Goal: Task Accomplishment & Management: Use online tool/utility

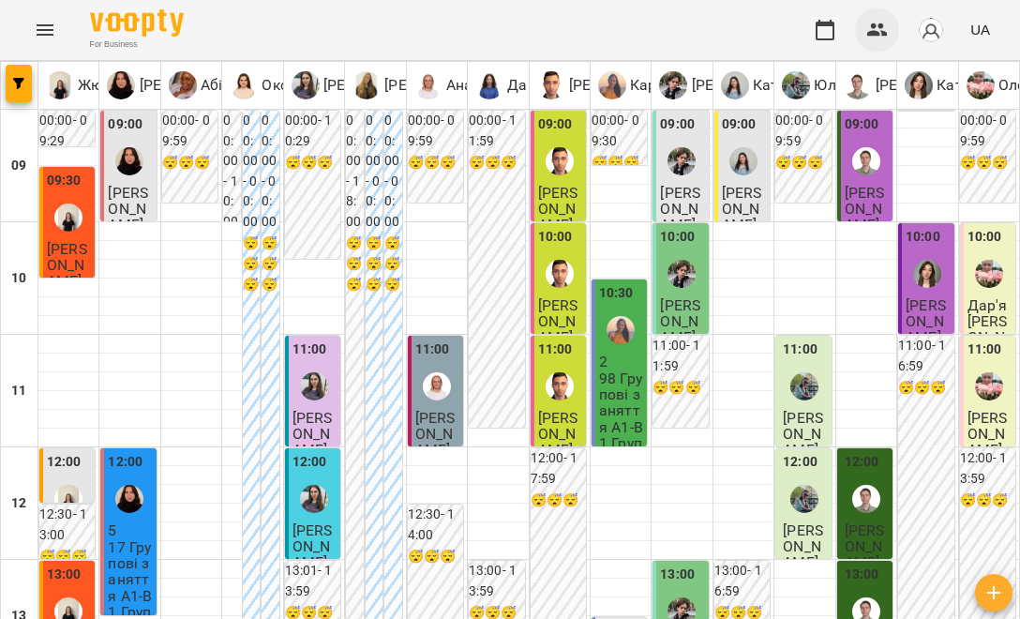
click at [872, 35] on icon "button" at bounding box center [877, 29] width 21 height 13
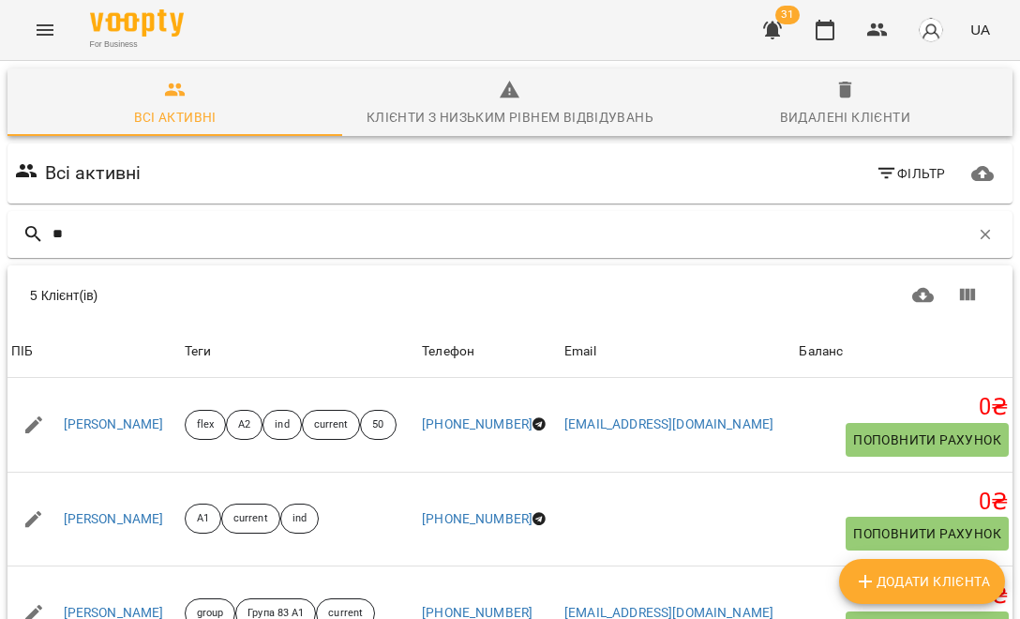
type input "*"
type input "*******"
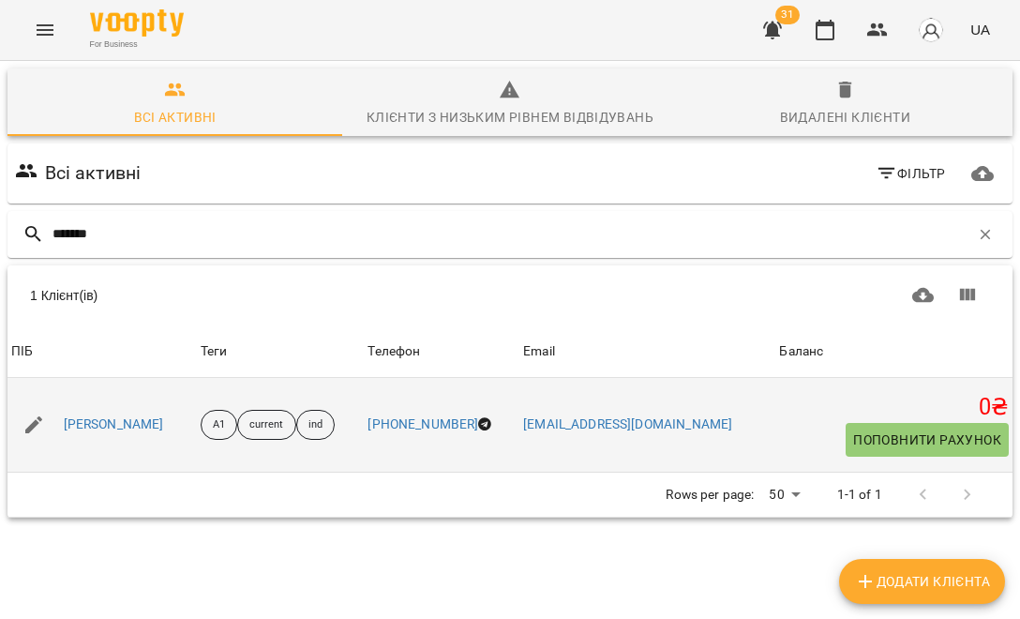
click at [192, 429] on div "[PERSON_NAME]" at bounding box center [101, 424] width 189 height 52
click at [152, 425] on div "[PERSON_NAME]" at bounding box center [101, 424] width 189 height 52
click at [136, 419] on link "[PERSON_NAME]" at bounding box center [114, 424] width 100 height 19
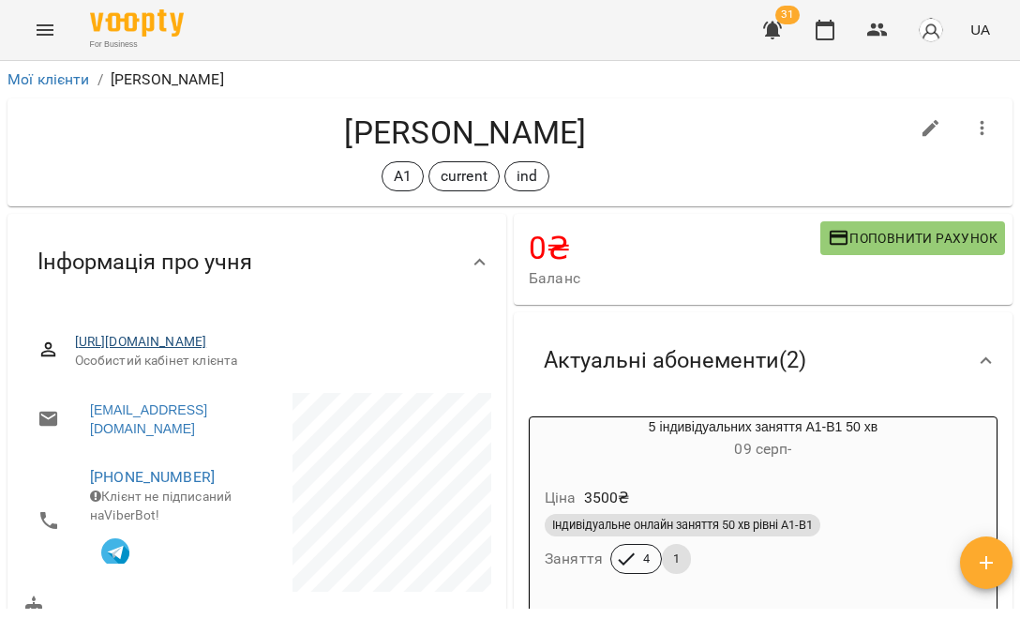
drag, startPoint x: 338, startPoint y: 356, endPoint x: 76, endPoint y: 334, distance: 263.4
click at [76, 334] on span "[URL][DOMAIN_NAME]" at bounding box center [275, 342] width 401 height 19
copy link "[URL][DOMAIN_NAME]"
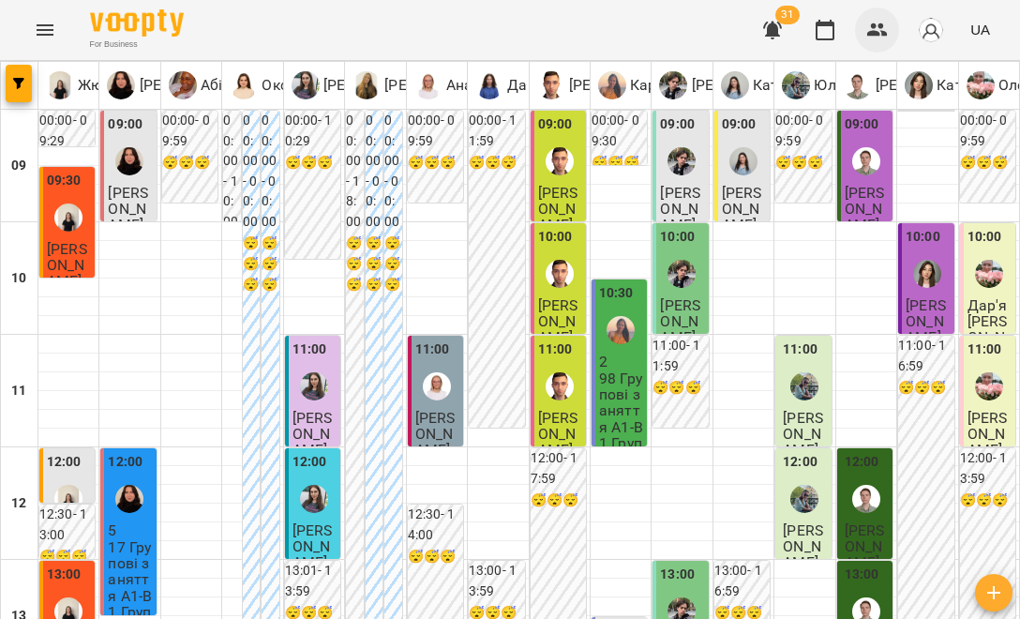
click at [887, 34] on icon "button" at bounding box center [877, 29] width 21 height 13
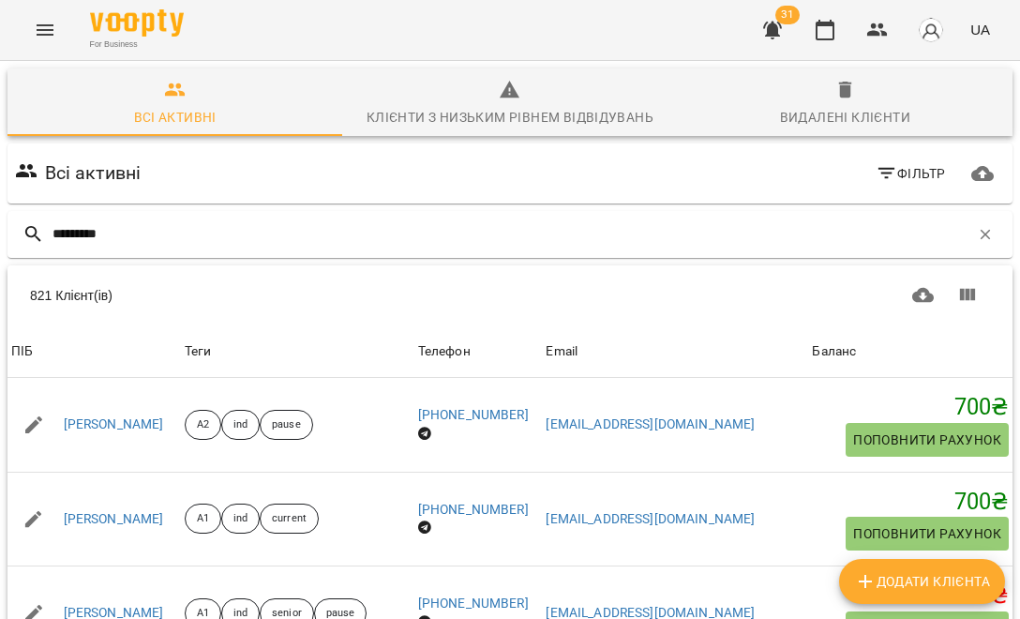
type input "*********"
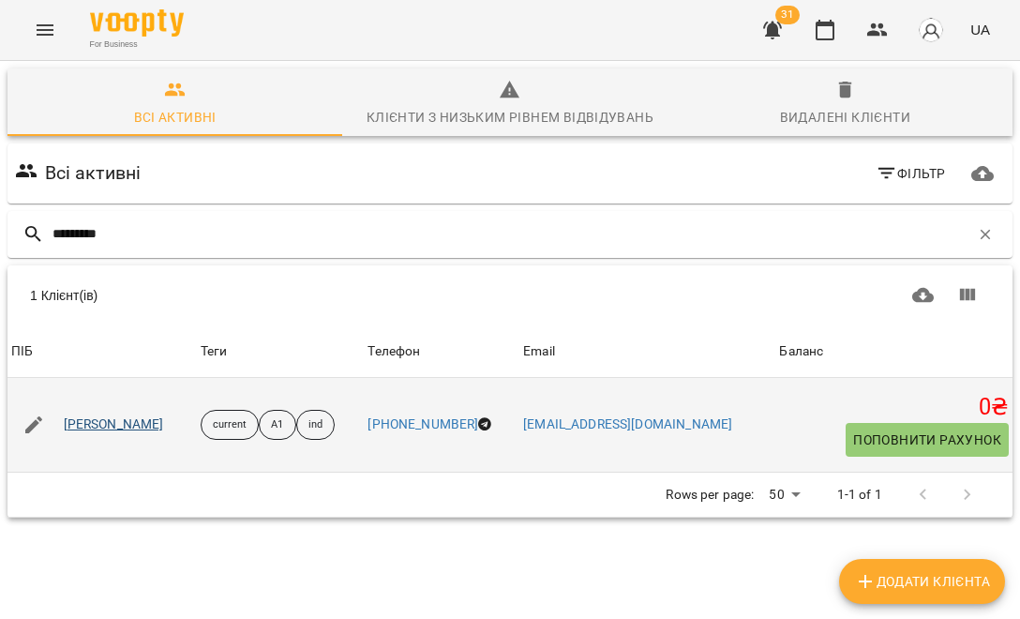
click at [140, 425] on link "Тіна Антоненко" at bounding box center [114, 424] width 100 height 19
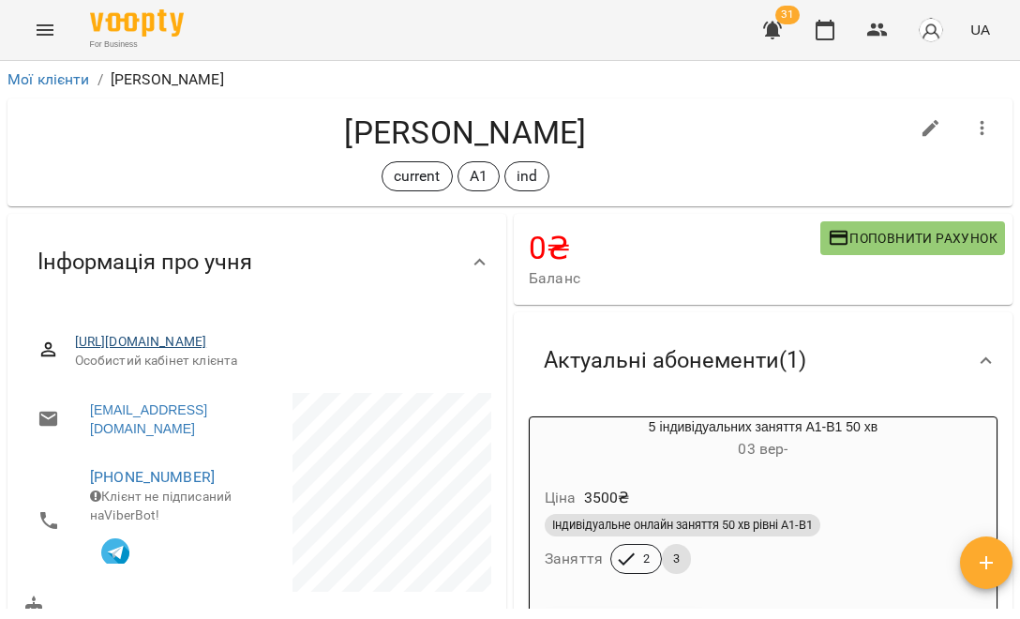
drag, startPoint x: 359, startPoint y: 367, endPoint x: 76, endPoint y: 343, distance: 284.1
click at [76, 343] on span "https://www.voopty.com.ua/client/66fbd18b0638eb801f324d5a/685bb9367b080e7481f89…" at bounding box center [275, 342] width 401 height 19
copy link "https://www.voopty.com.ua/client/66fbd18b0638eb801f324d5a/685bb9367b080e7481f89…"
click at [884, 37] on icon "button" at bounding box center [877, 30] width 22 height 22
